Goal: Communication & Community: Answer question/provide support

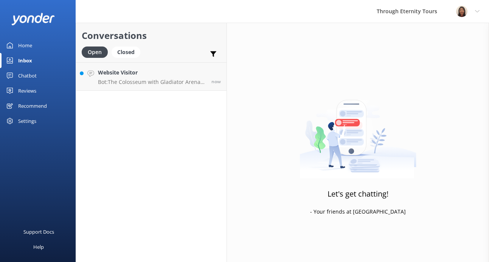
click at [142, 58] on div "Open Closed" at bounding box center [113, 56] width 62 height 18
click at [140, 75] on h4 "Website Visitor" at bounding box center [152, 72] width 108 height 8
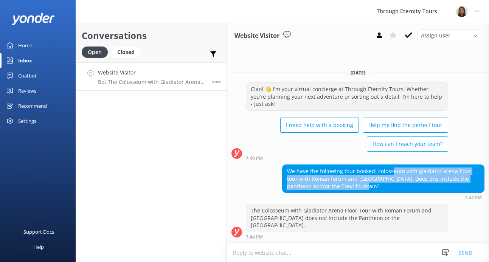
drag, startPoint x: 391, startPoint y: 177, endPoint x: 375, endPoint y: 193, distance: 22.2
click at [375, 193] on div "We have the following tour booked: colosseum with gladiator arena floor tour wi…" at bounding box center [384, 179] width 202 height 28
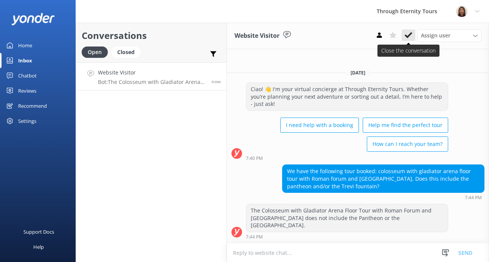
click at [406, 35] on use at bounding box center [409, 35] width 8 height 6
